Goal: Check status: Check status

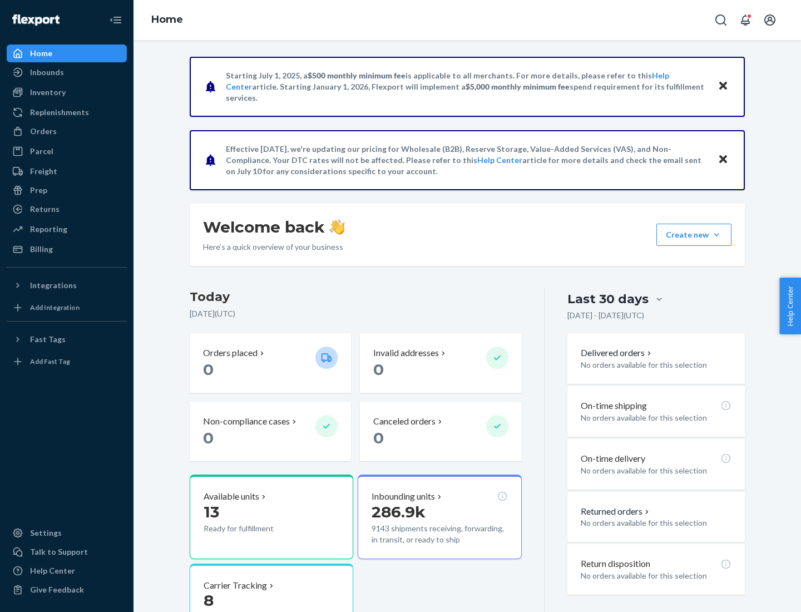
click at [716, 235] on button "Create new Create new inbound Create new order Create new product" at bounding box center [693, 235] width 75 height 22
click at [46, 72] on div "Inbounds" at bounding box center [47, 72] width 34 height 11
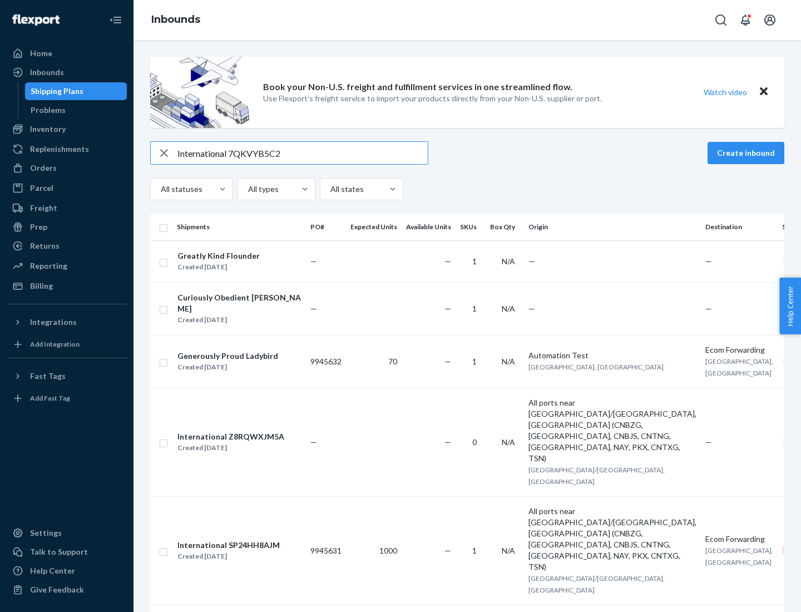
type input "International 7QKVYB5C29"
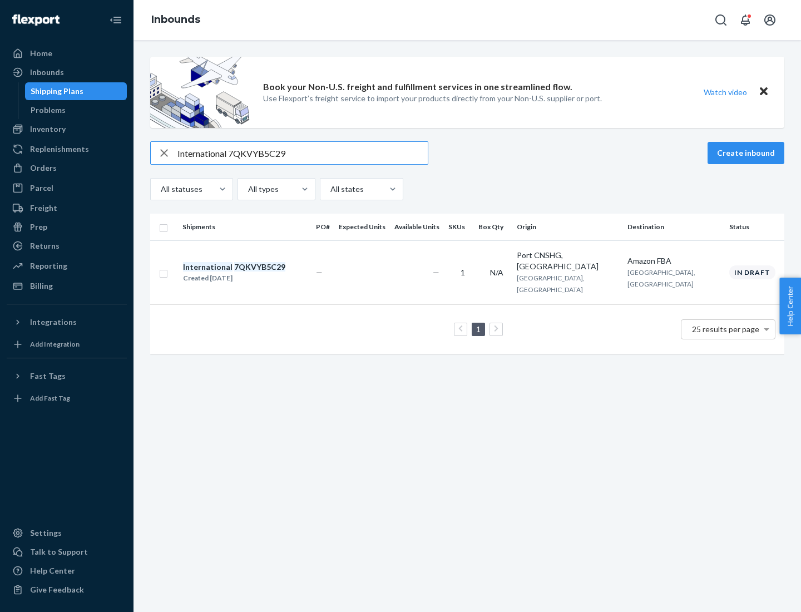
click at [253, 272] on div "Created [DATE]" at bounding box center [234, 277] width 102 height 11
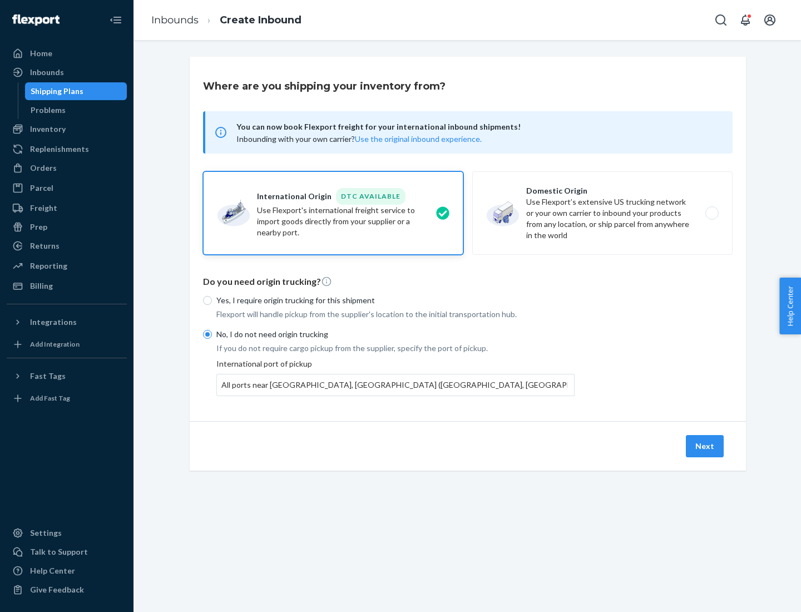
click at [705, 445] on button "Next" at bounding box center [705, 446] width 38 height 22
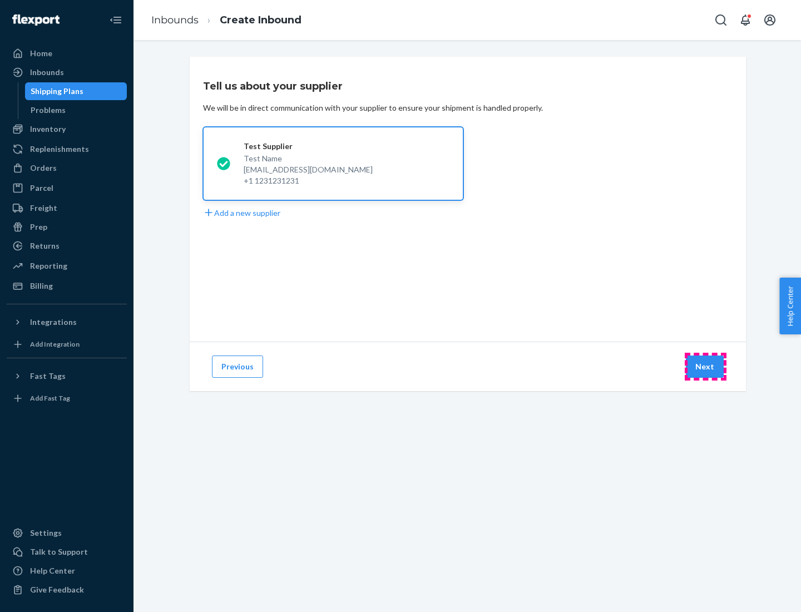
click at [705, 366] on button "Next" at bounding box center [705, 366] width 38 height 22
